Goal: Transaction & Acquisition: Obtain resource

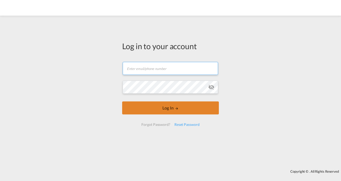
type input "[PERSON_NAME][EMAIL_ADDRESS][DOMAIN_NAME]"
click at [176, 105] on button "Log In" at bounding box center [170, 107] width 97 height 13
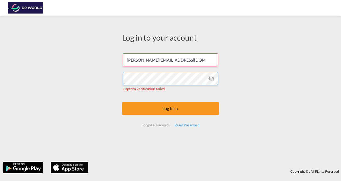
click at [102, 76] on div "Log in to your account [PERSON_NAME][EMAIL_ADDRESS][DOMAIN_NAME] Captcha verifi…" at bounding box center [170, 88] width 341 height 141
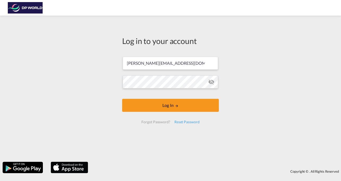
click at [95, 108] on div "Log in to your account [PERSON_NAME][EMAIL_ADDRESS][DOMAIN_NAME] Log In Forgot …" at bounding box center [170, 88] width 341 height 141
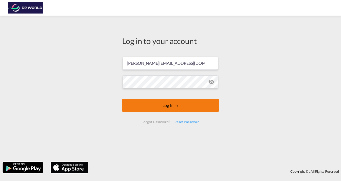
click at [161, 106] on button "Log In" at bounding box center [170, 105] width 97 height 13
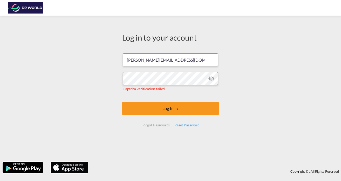
click at [211, 78] on md-icon "icon-eye-off" at bounding box center [211, 78] width 6 height 6
click at [64, 77] on div "Log in to your account [PERSON_NAME][EMAIL_ADDRESS][DOMAIN_NAME] Captcha verifi…" at bounding box center [170, 88] width 341 height 141
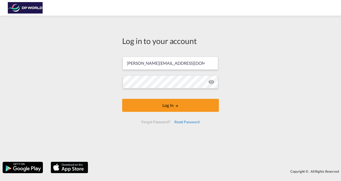
click at [186, 122] on div "Reset Password" at bounding box center [186, 121] width 29 height 9
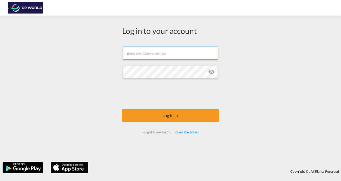
type input "[PERSON_NAME][EMAIL_ADDRESS][DOMAIN_NAME]"
click at [212, 81] on form "[PERSON_NAME][EMAIL_ADDRESS][DOMAIN_NAME] Password field is required Log In For…" at bounding box center [170, 89] width 97 height 97
click at [214, 70] on md-icon "icon-eye-off" at bounding box center [211, 72] width 6 height 6
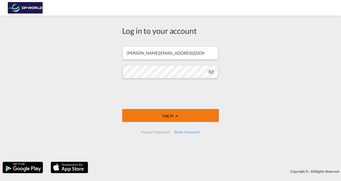
click at [176, 117] on md-icon "LOGIN" at bounding box center [177, 116] width 4 height 4
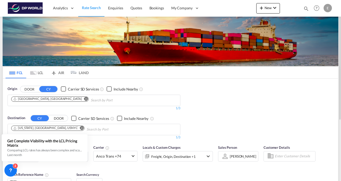
drag, startPoint x: 231, startPoint y: 117, endPoint x: 219, endPoint y: 120, distance: 11.9
click at [231, 117] on div "Origin DOOR CY Carrier SD Services Include Nearby [GEOGRAPHIC_DATA], [GEOGRAPHI…" at bounding box center [170, 110] width 335 height 64
click at [80, 127] on md-icon "Remove" at bounding box center [82, 128] width 4 height 4
click at [55, 129] on input "Chips input." at bounding box center [35, 129] width 49 height 8
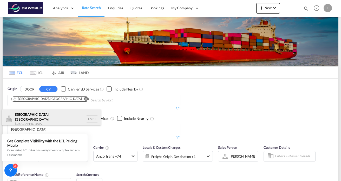
type input "[GEOGRAPHIC_DATA]"
click at [50, 117] on div "[GEOGRAPHIC_DATA] , [GEOGRAPHIC_DATA] [GEOGRAPHIC_DATA] USPIT" at bounding box center [51, 118] width 99 height 19
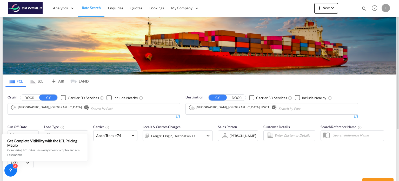
click at [116, 160] on div "Cut Off Date [DATE] [DATE] Load Type 40HC x1 Carrier Anco Trans +74 Online Rate…" at bounding box center [199, 146] width 393 height 51
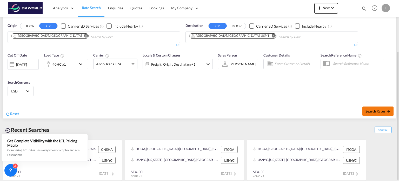
click at [341, 109] on span "Search Rates" at bounding box center [378, 111] width 25 height 4
type input "CNSHA to USPIT / [DATE]"
